Goal: Find specific page/section: Find specific page/section

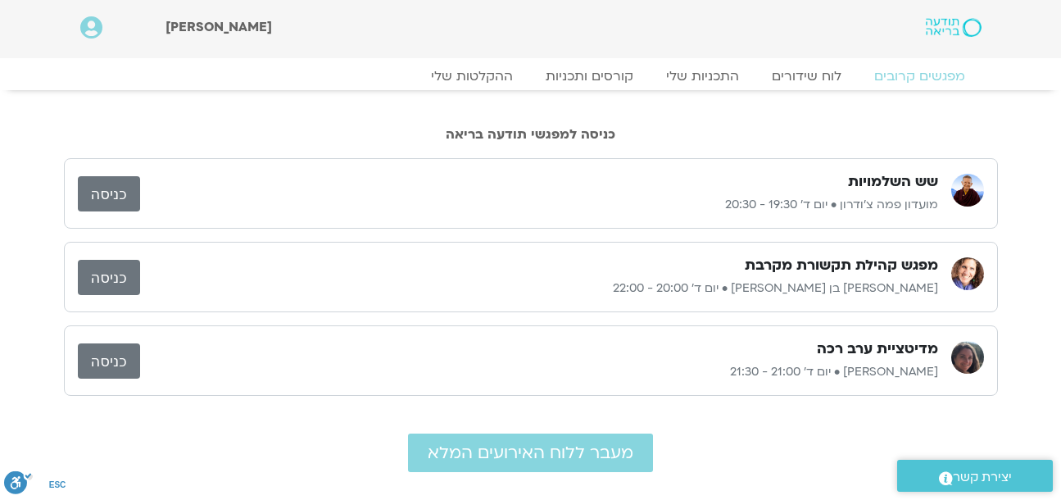
click at [108, 362] on link "כניסה" at bounding box center [109, 360] width 62 height 35
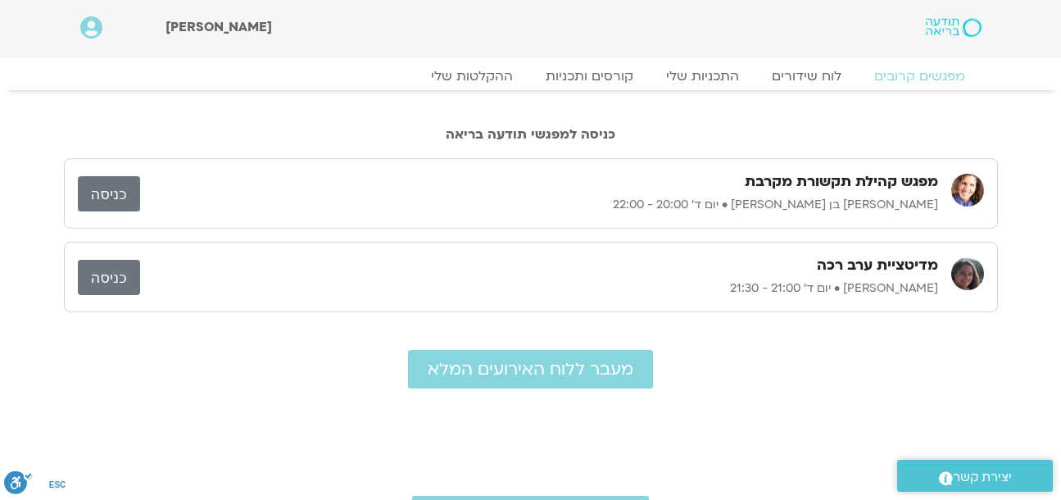
click at [109, 193] on link "כניסה" at bounding box center [109, 193] width 62 height 35
click at [111, 186] on link "כניסה" at bounding box center [109, 193] width 62 height 35
click at [89, 273] on link "כניסה" at bounding box center [109, 277] width 62 height 35
